Goal: Task Accomplishment & Management: Manage account settings

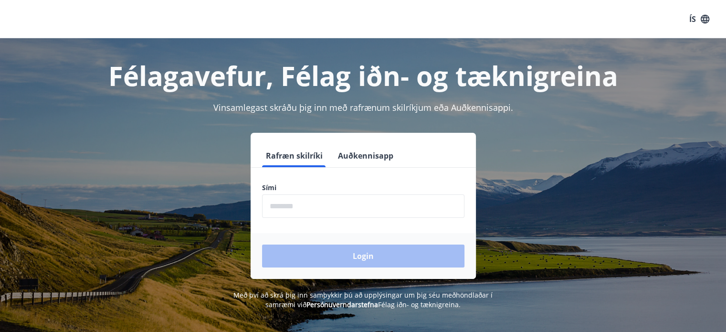
click at [290, 192] on div "Sími ​" at bounding box center [363, 200] width 202 height 35
click at [297, 187] on label "Sími" at bounding box center [363, 188] width 202 height 10
click at [301, 156] on button "Rafræn skilríki" at bounding box center [294, 155] width 64 height 23
click at [284, 183] on label "Sími" at bounding box center [363, 188] width 202 height 10
click at [283, 188] on label "Sími" at bounding box center [363, 188] width 202 height 10
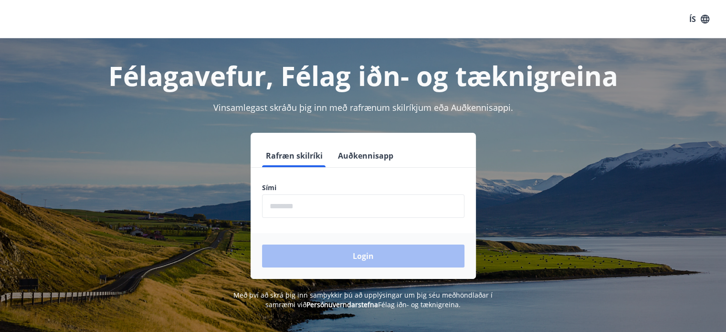
drag, startPoint x: 367, startPoint y: 196, endPoint x: 356, endPoint y: 196, distance: 11.5
click at [367, 196] on input "phone" at bounding box center [363, 205] width 202 height 23
type input "********"
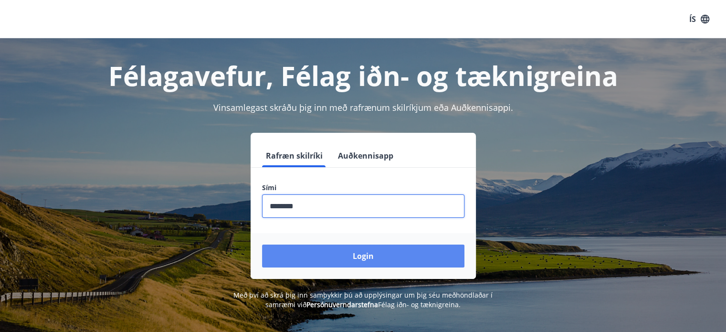
click at [361, 259] on button "Login" at bounding box center [363, 255] width 202 height 23
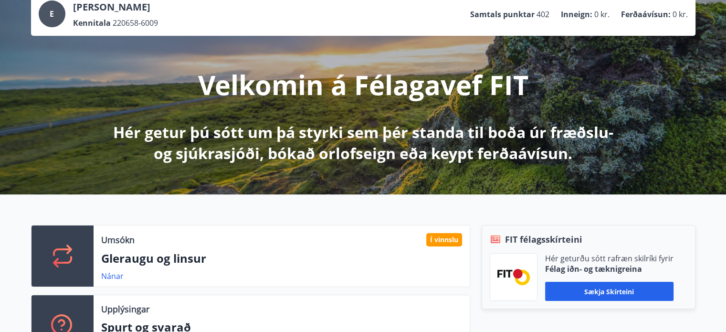
scroll to position [191, 0]
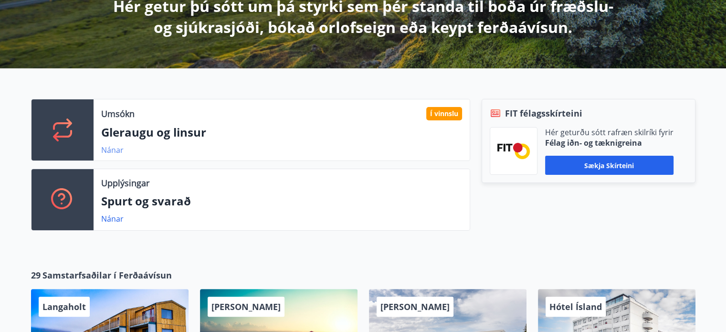
click at [116, 147] on link "Nánar" at bounding box center [112, 150] width 22 height 10
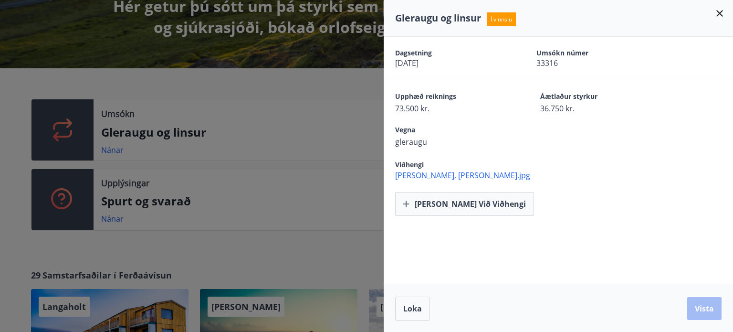
click at [477, 174] on span "[PERSON_NAME], [PERSON_NAME].jpg" at bounding box center [564, 175] width 338 height 10
click at [719, 11] on icon at bounding box center [719, 13] width 11 height 11
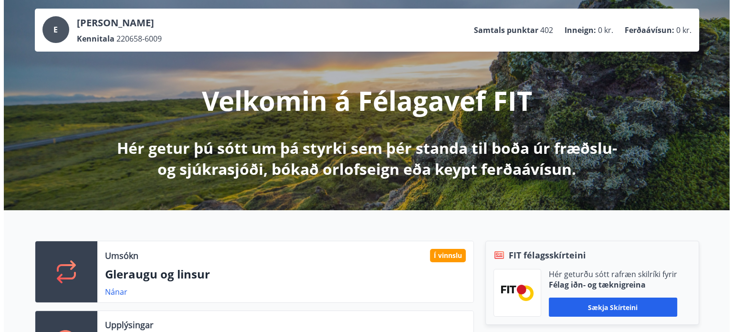
scroll to position [0, 0]
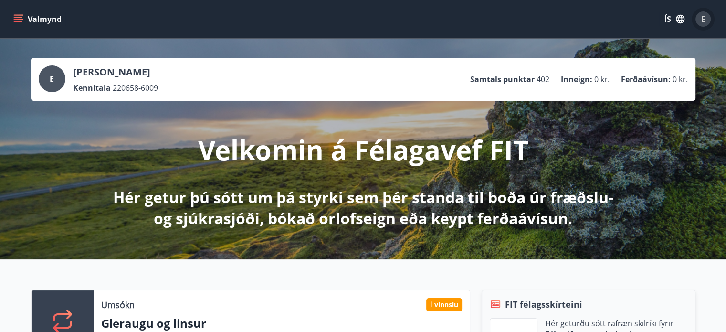
click at [702, 23] on span "E" at bounding box center [703, 19] width 4 height 10
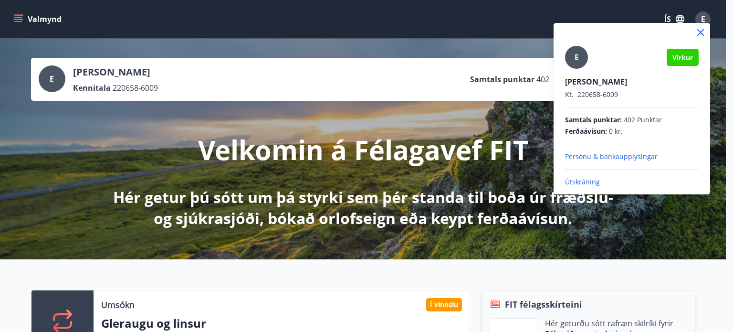
click at [581, 181] on p "Útskráning" at bounding box center [632, 182] width 134 height 10
click at [582, 179] on p "Útskráning" at bounding box center [632, 182] width 134 height 10
